Goal: Entertainment & Leisure: Browse casually

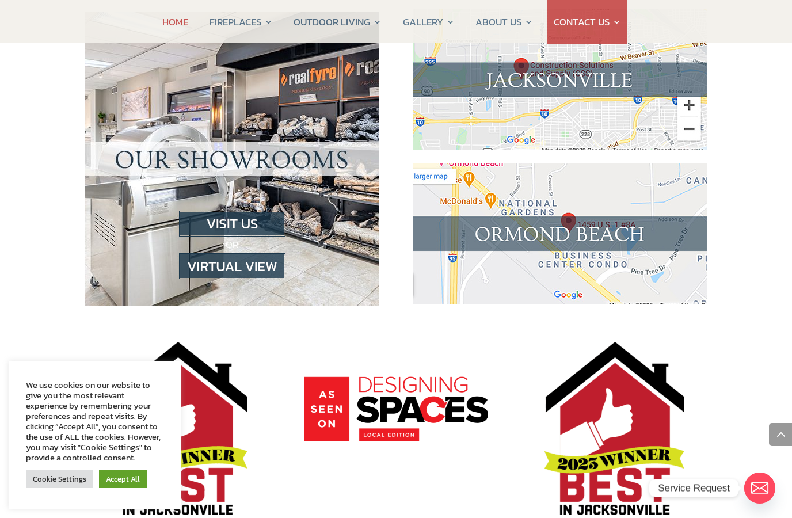
scroll to position [1231, 0]
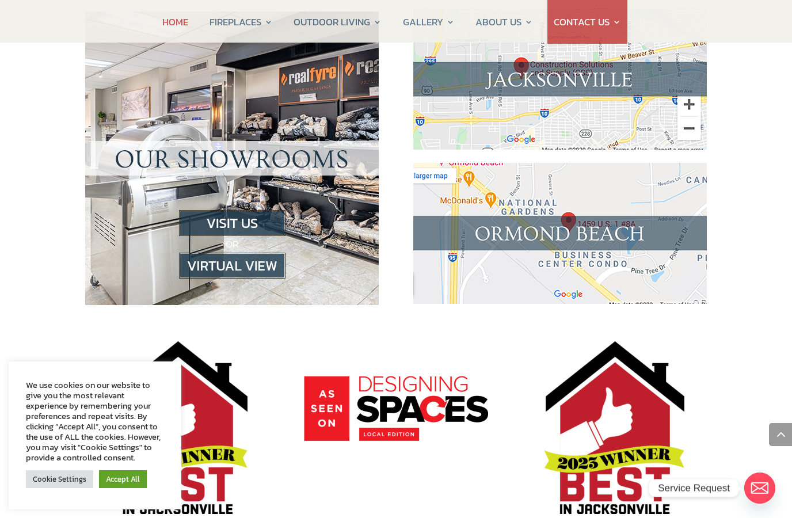
click at [214, 253] on img at bounding box center [232, 266] width 107 height 26
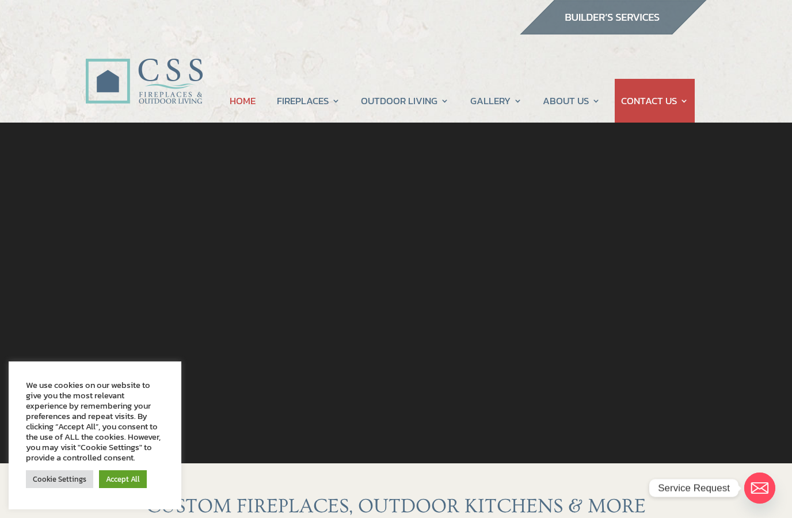
scroll to position [1268, 0]
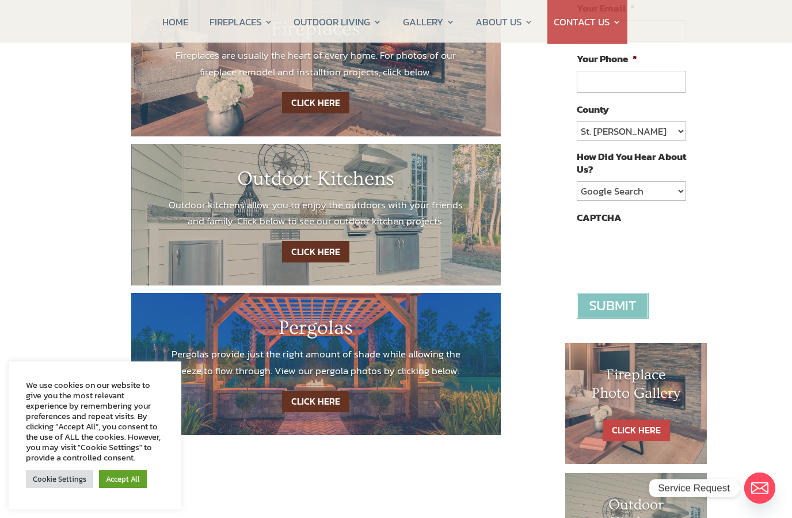
scroll to position [262, 0]
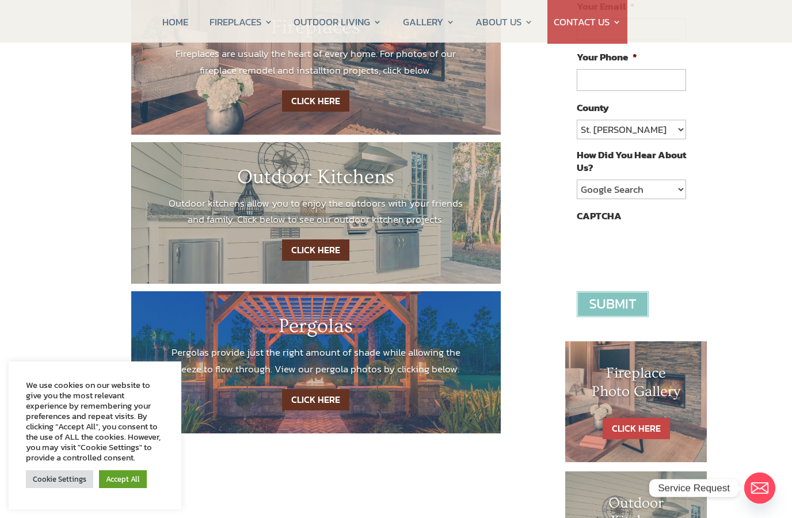
click at [314, 107] on link "CLICK HERE" at bounding box center [315, 100] width 67 height 21
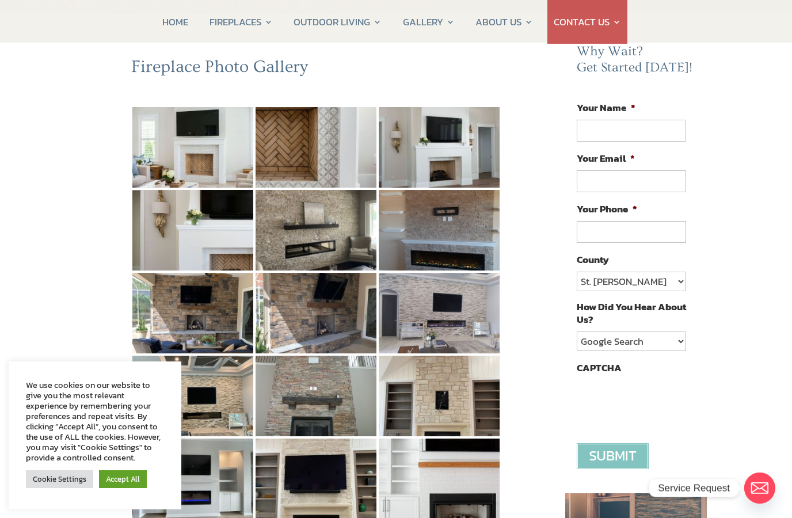
scroll to position [112, 0]
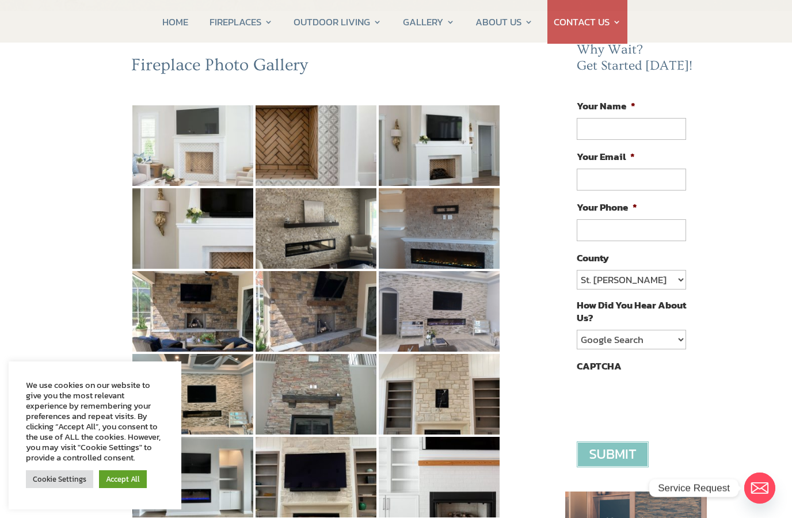
click at [186, 165] on img at bounding box center [192, 145] width 121 height 81
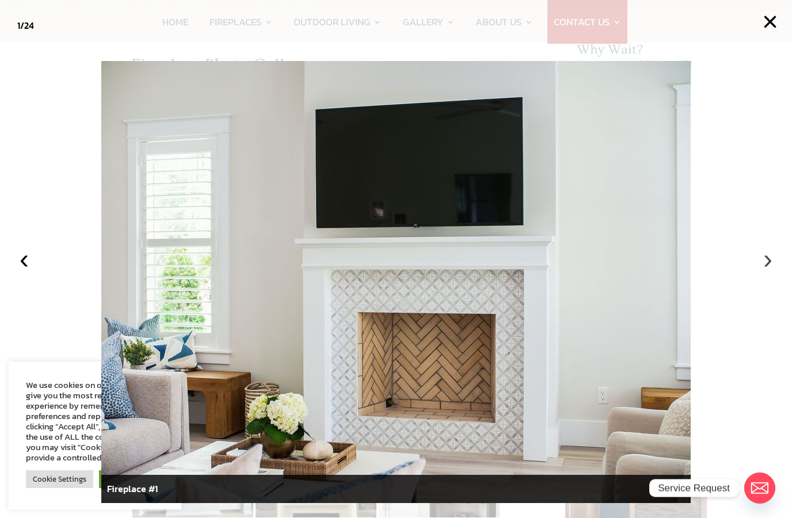
click at [774, 272] on button "›" at bounding box center [768, 258] width 25 height 25
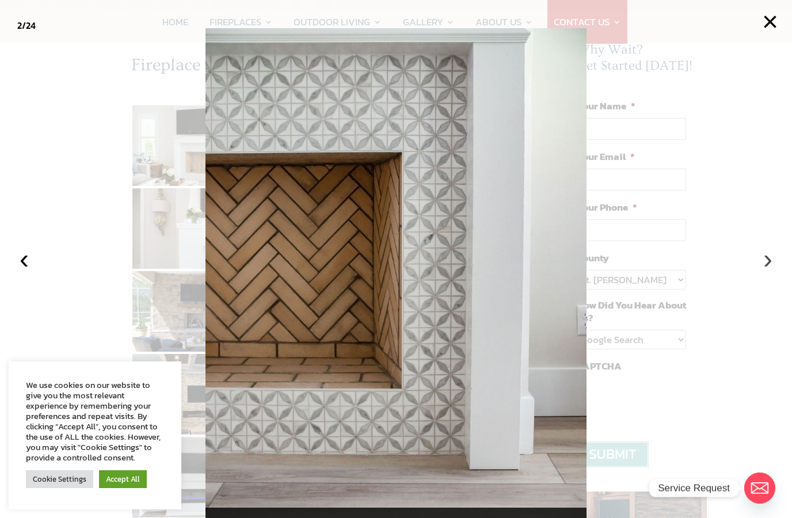
click at [777, 272] on button "›" at bounding box center [768, 258] width 25 height 25
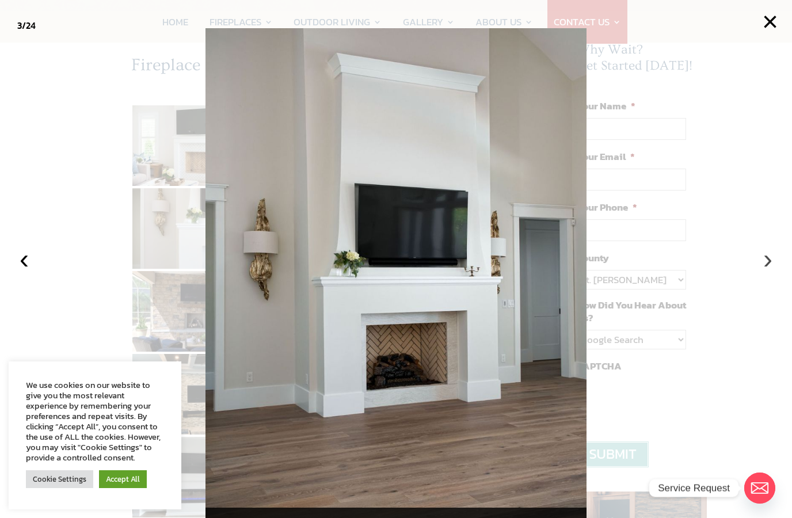
click at [769, 272] on button "›" at bounding box center [768, 258] width 25 height 25
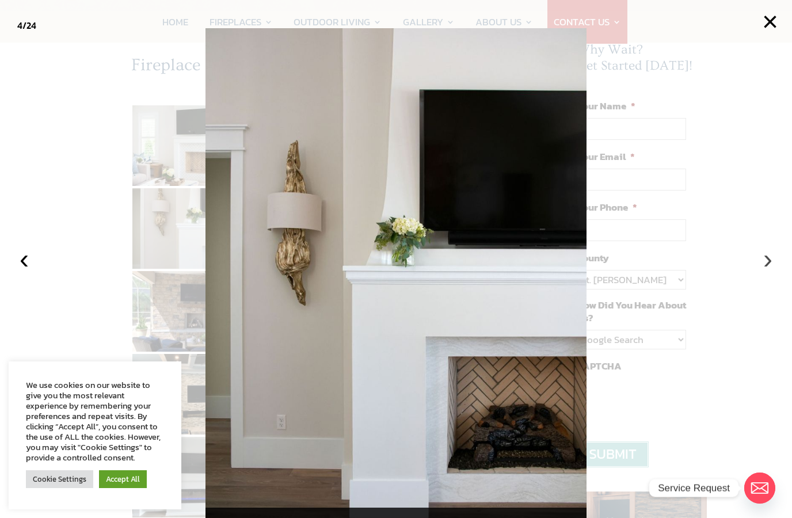
click at [775, 272] on button "›" at bounding box center [768, 258] width 25 height 25
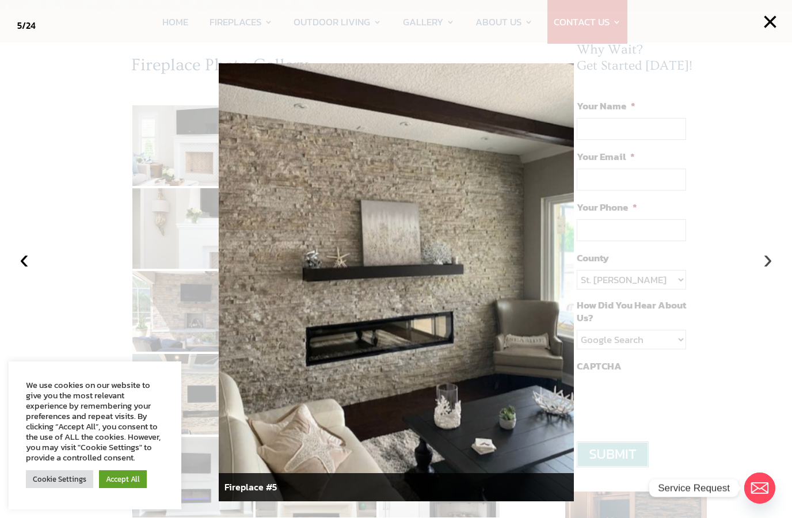
click at [772, 272] on button "›" at bounding box center [768, 258] width 25 height 25
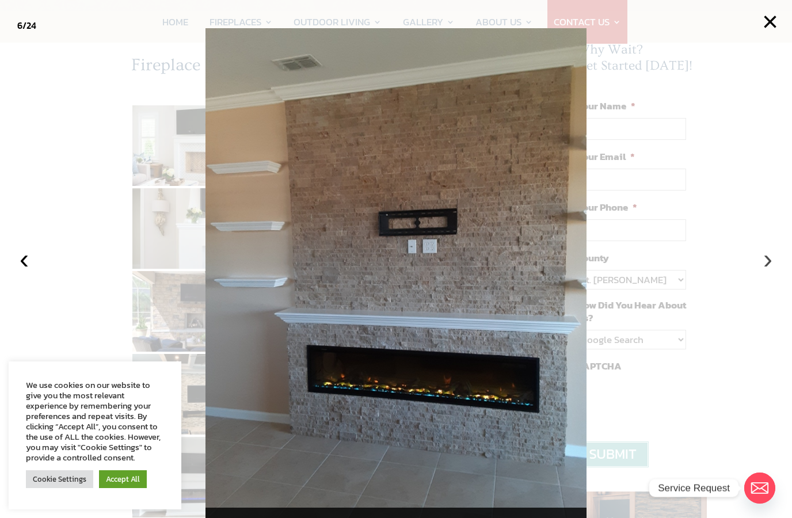
click at [772, 272] on button "›" at bounding box center [768, 258] width 25 height 25
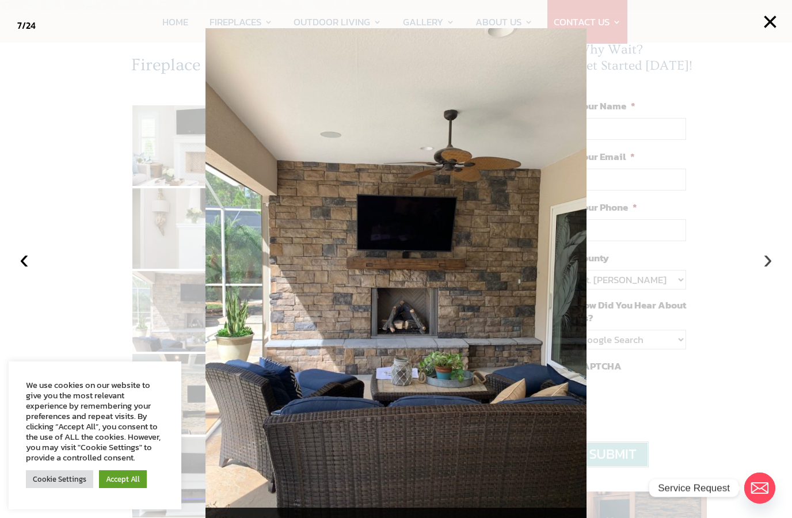
click at [771, 272] on button "›" at bounding box center [768, 258] width 25 height 25
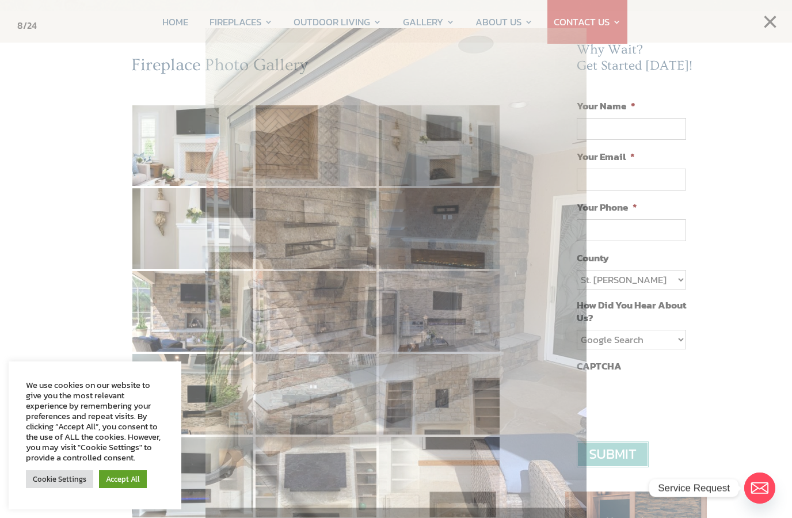
click at [768, 302] on div "Fireplace Photo Gallery" at bounding box center [396, 472] width 792 height 923
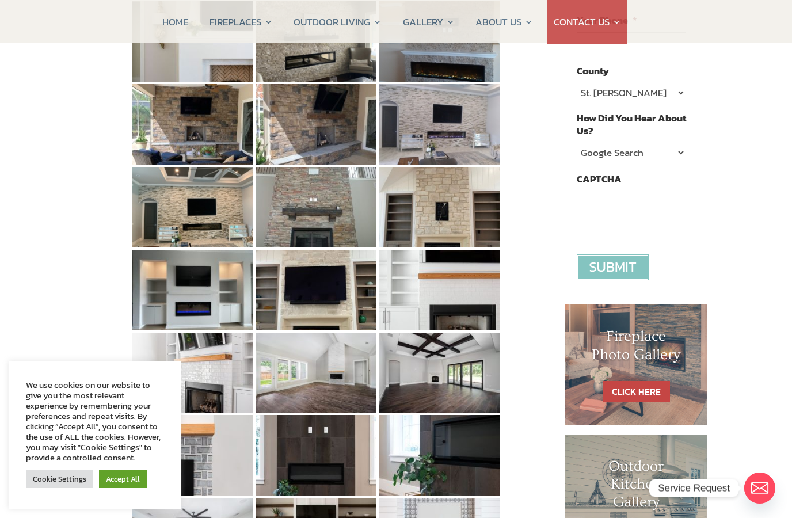
scroll to position [298, 0]
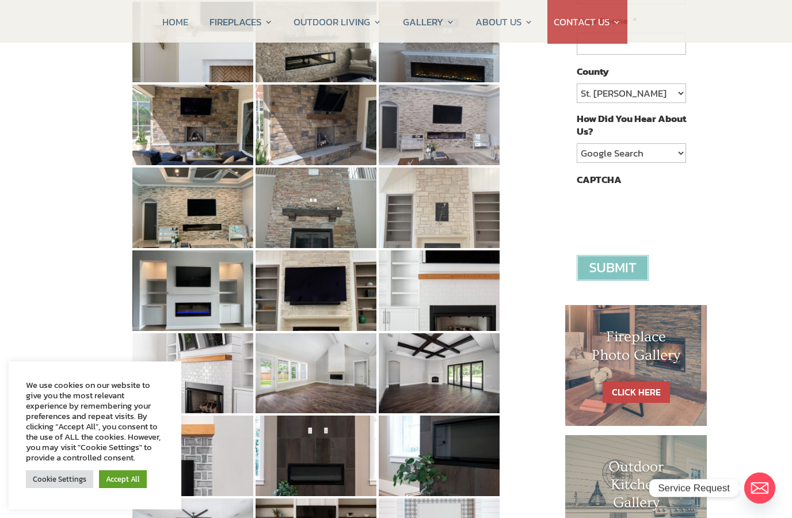
click at [420, 225] on img at bounding box center [439, 208] width 121 height 81
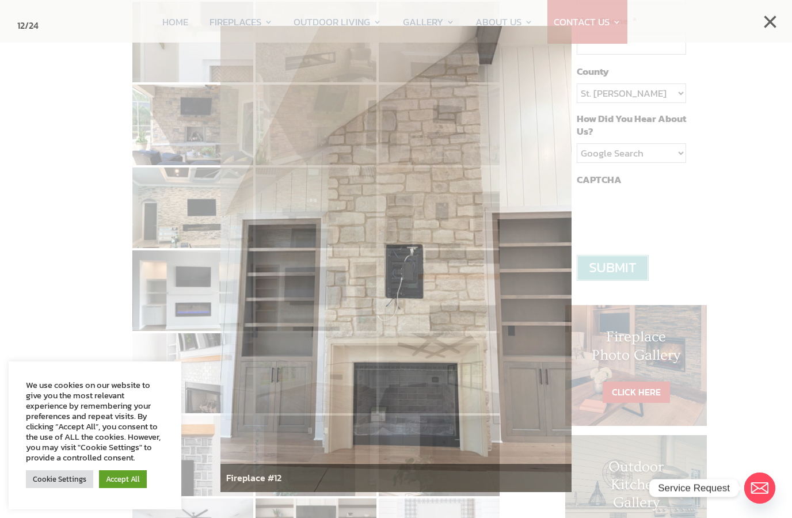
click at [784, 179] on div at bounding box center [396, 259] width 792 height 518
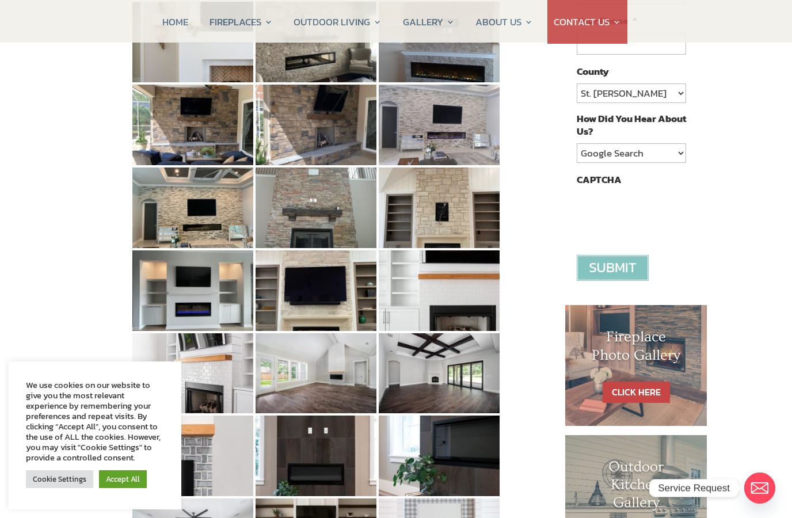
click at [127, 463] on div "We use cookies on our website to give you the most relevant experience by remem…" at bounding box center [95, 421] width 138 height 83
click at [120, 475] on link "Accept All" at bounding box center [123, 480] width 48 height 18
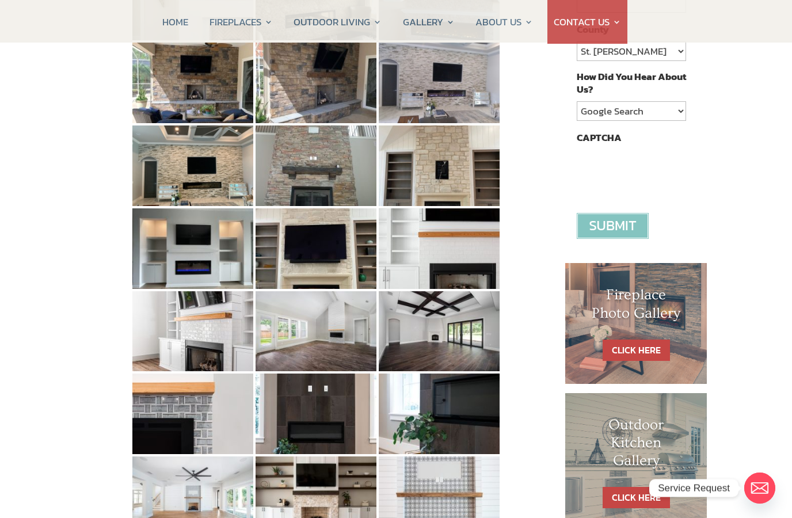
scroll to position [344, 0]
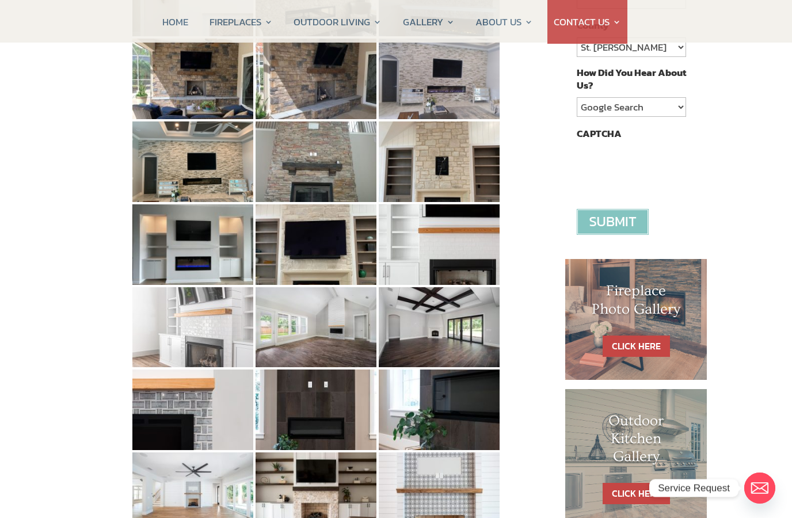
click at [164, 345] on img at bounding box center [192, 327] width 121 height 81
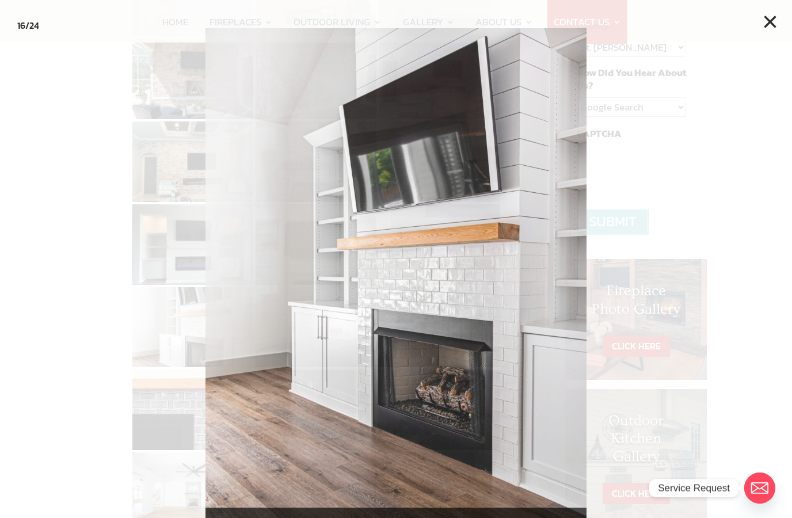
click at [773, 21] on button "×" at bounding box center [770, 21] width 25 height 25
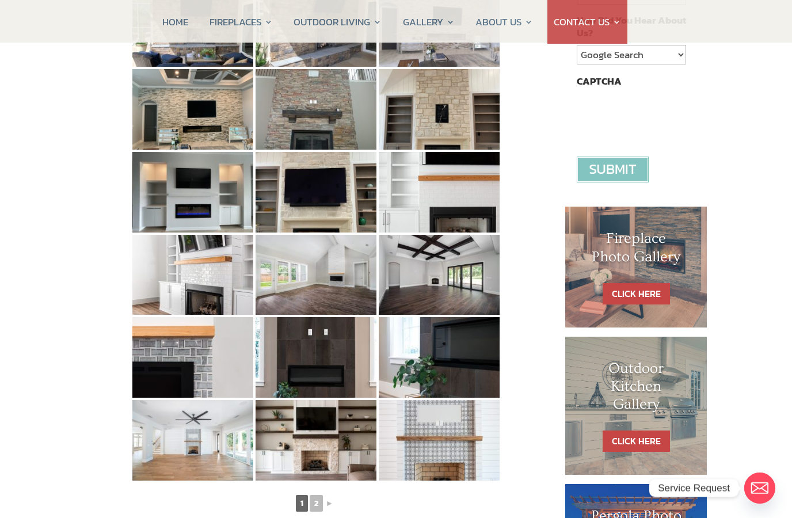
scroll to position [398, 0]
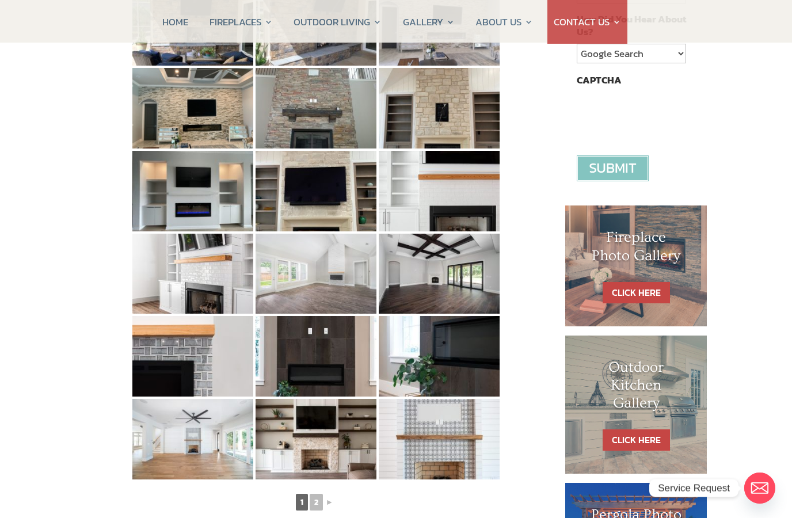
click at [344, 265] on img at bounding box center [316, 274] width 121 height 81
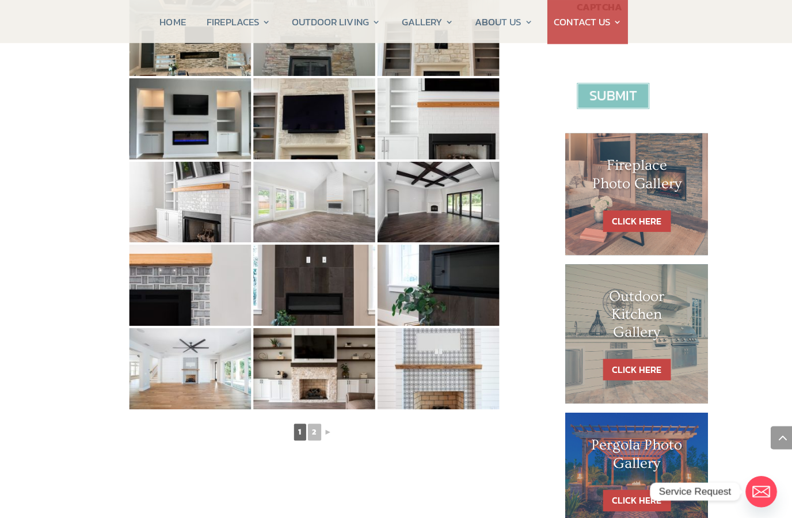
scroll to position [471, 0]
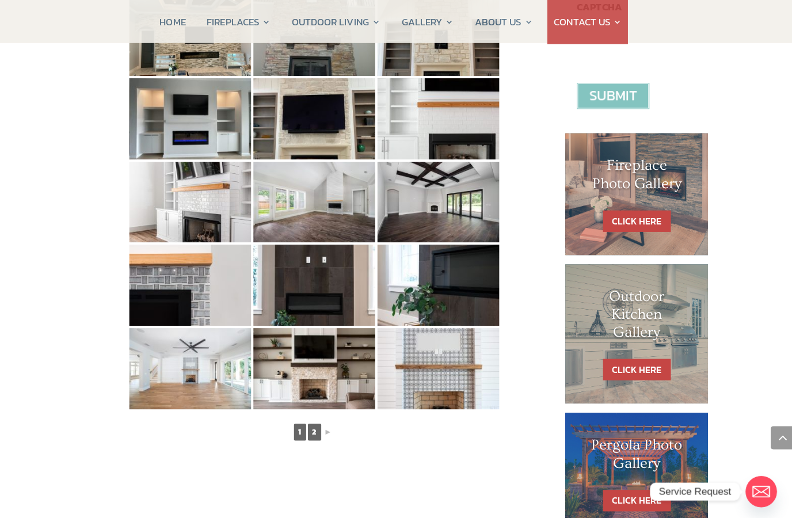
click at [312, 431] on link "2" at bounding box center [316, 429] width 13 height 17
click at [318, 427] on link "2" at bounding box center [316, 429] width 13 height 17
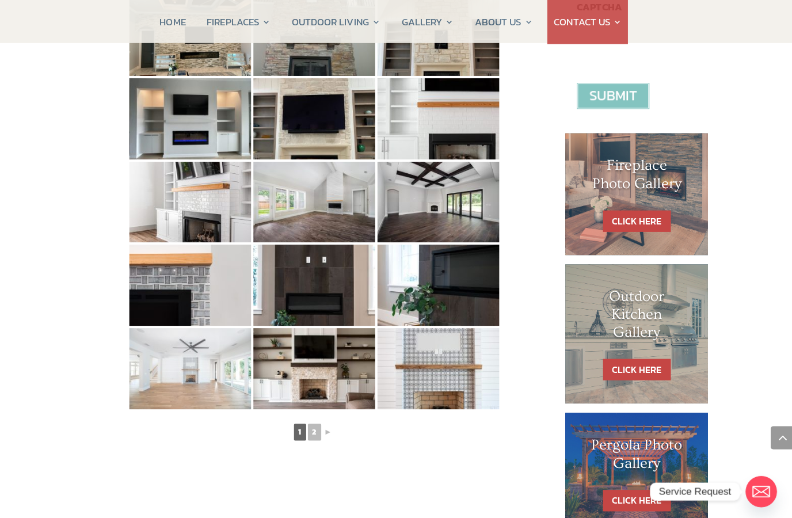
click at [162, 370] on img at bounding box center [192, 366] width 121 height 81
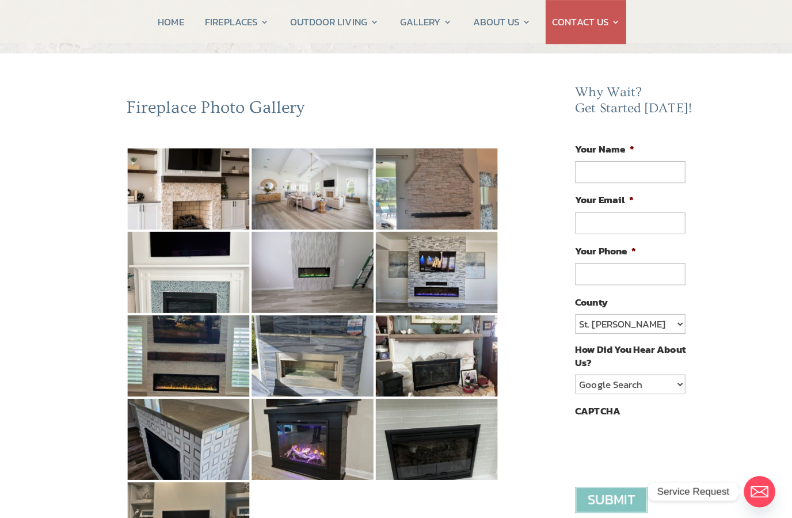
scroll to position [70, 0]
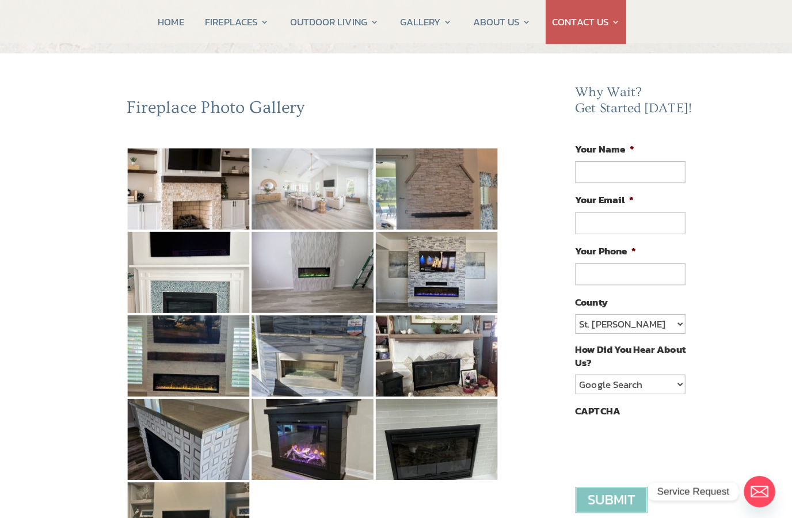
click at [350, 206] on img at bounding box center [316, 187] width 121 height 81
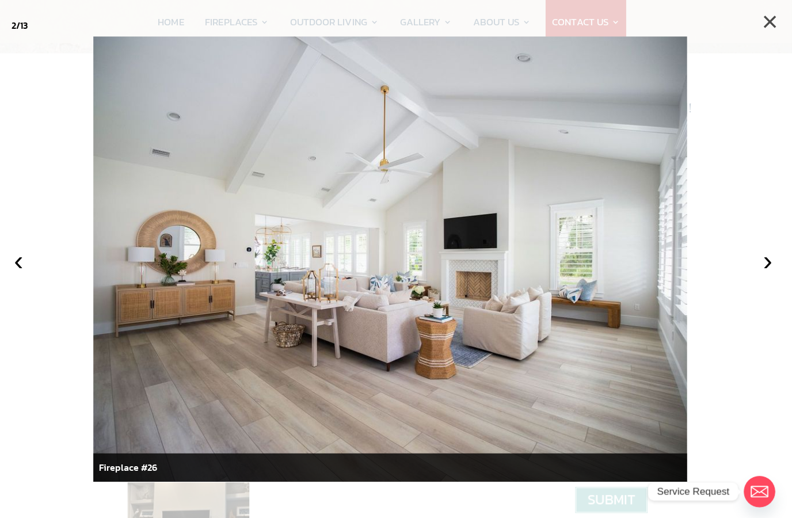
click at [765, 29] on button "×" at bounding box center [770, 21] width 25 height 25
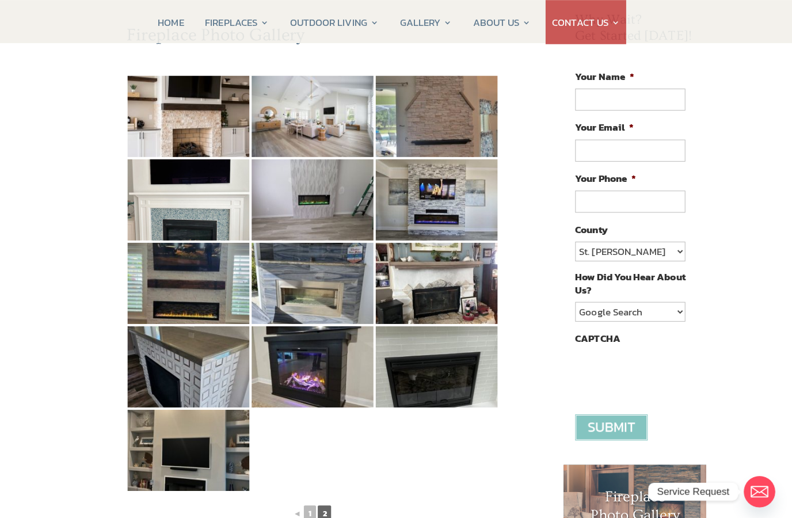
scroll to position [142, 0]
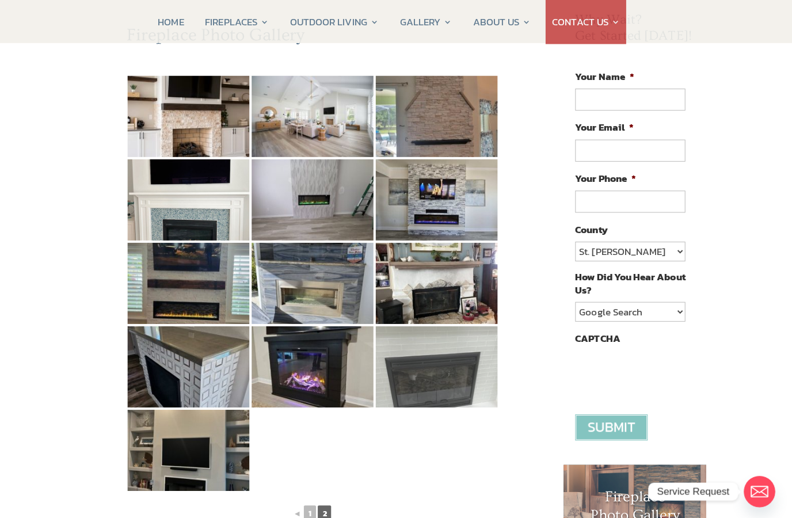
click at [464, 369] on img at bounding box center [439, 364] width 121 height 81
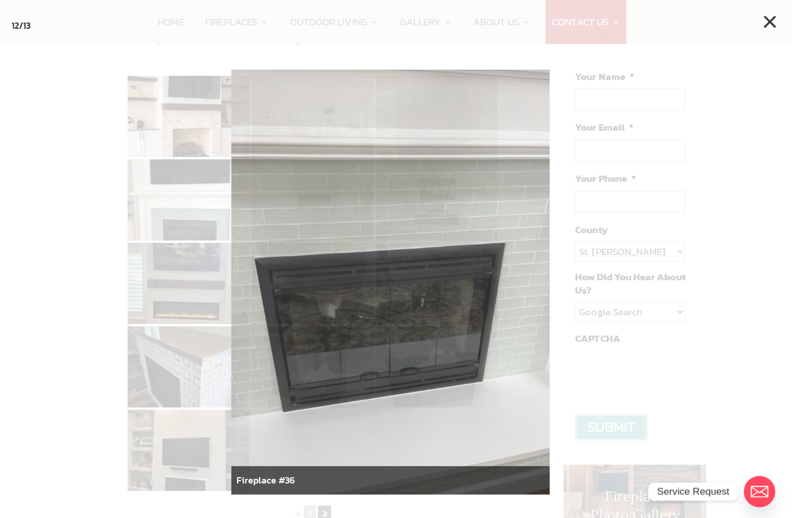
click at [733, 107] on div at bounding box center [396, 259] width 792 height 518
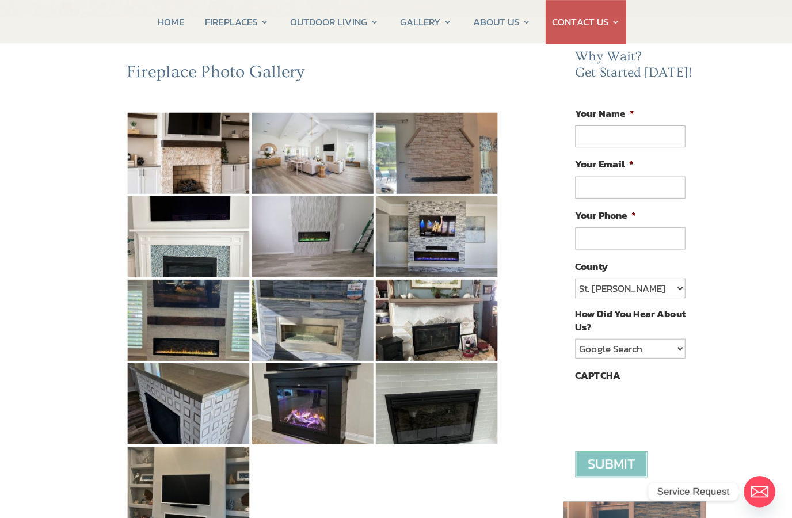
scroll to position [105, 0]
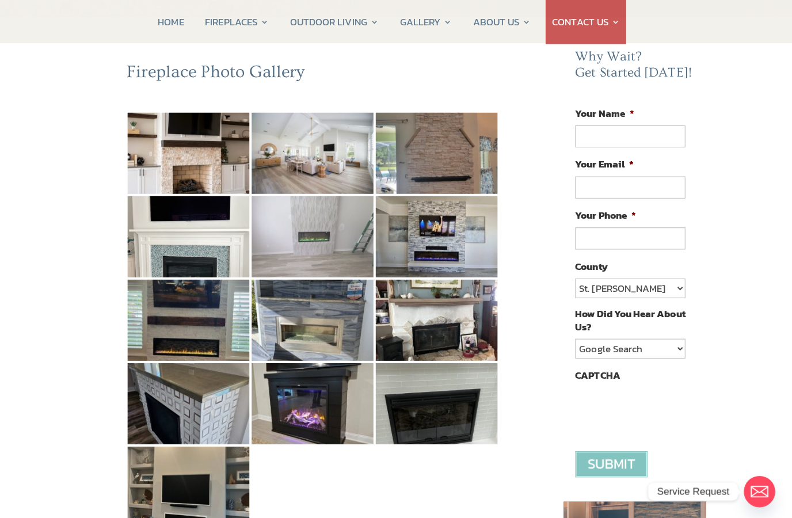
click at [285, 245] on img at bounding box center [316, 235] width 121 height 81
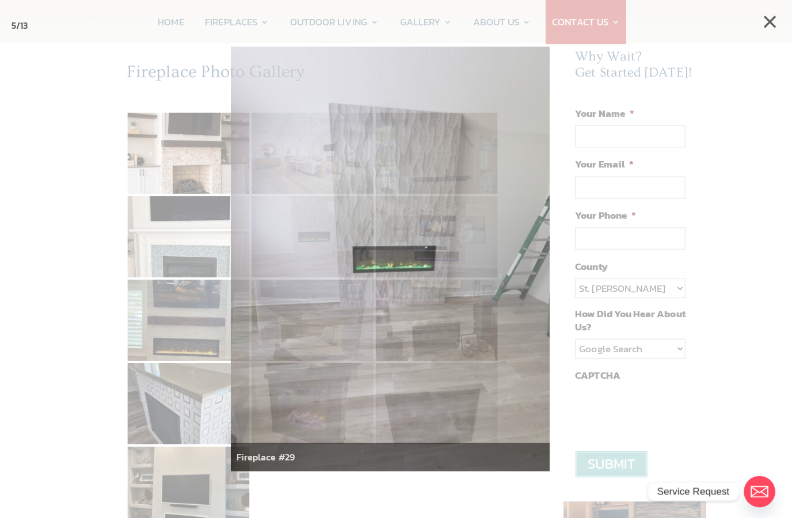
click at [53, 286] on div at bounding box center [396, 259] width 792 height 518
